Goal: Find contact information: Find contact information

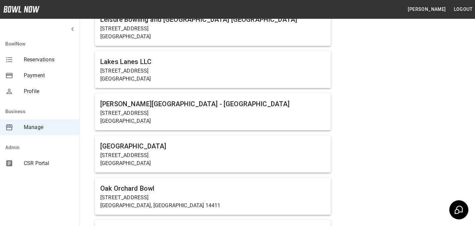
scroll to position [2783, 0]
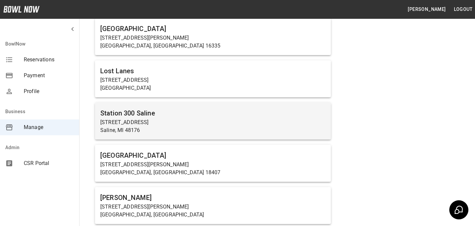
click at [207, 113] on h6 "Station 300 Saline" at bounding box center [212, 113] width 225 height 11
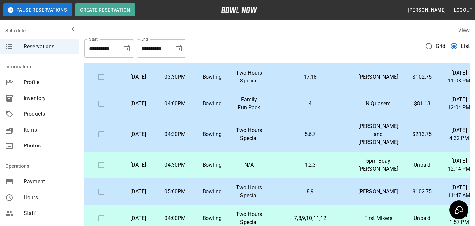
scroll to position [0, 2]
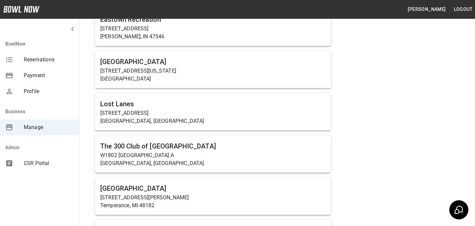
scroll to position [3712, 0]
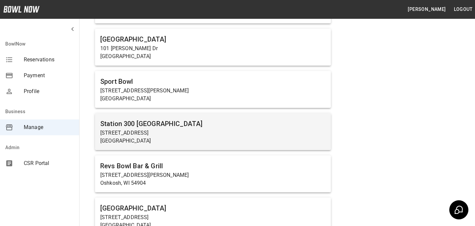
click at [137, 118] on h6 "Station 300 [GEOGRAPHIC_DATA]" at bounding box center [212, 123] width 225 height 11
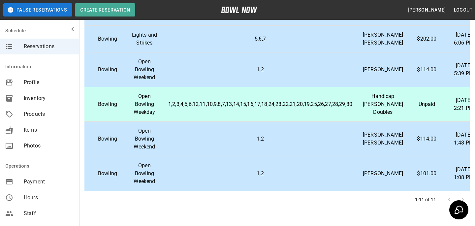
scroll to position [164, 0]
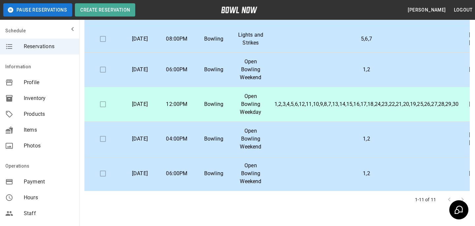
click at [280, 174] on p "1,2" at bounding box center [366, 174] width 184 height 8
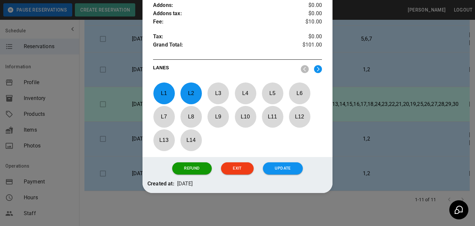
scroll to position [0, 0]
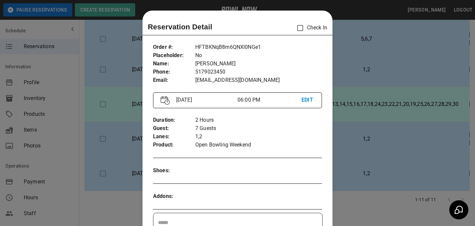
click at [207, 64] on p "[PERSON_NAME]" at bounding box center [258, 64] width 127 height 8
copy p "[PERSON_NAME]"
click at [213, 83] on p "[EMAIL_ADDRESS][DOMAIN_NAME]" at bounding box center [258, 80] width 127 height 8
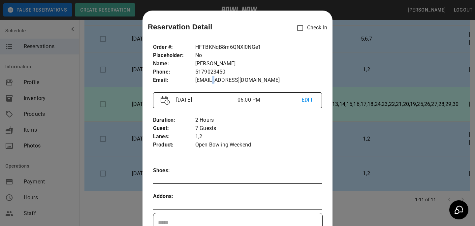
click at [213, 83] on p "[EMAIL_ADDRESS][DOMAIN_NAME]" at bounding box center [258, 80] width 127 height 8
copy p "[EMAIL_ADDRESS][DOMAIN_NAME]"
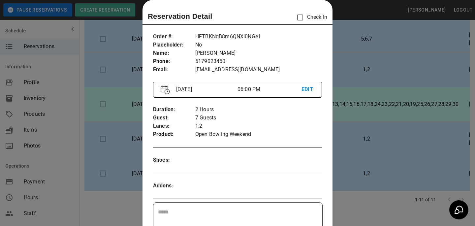
click at [381, 119] on div at bounding box center [237, 113] width 475 height 226
